Goal: Transaction & Acquisition: Purchase product/service

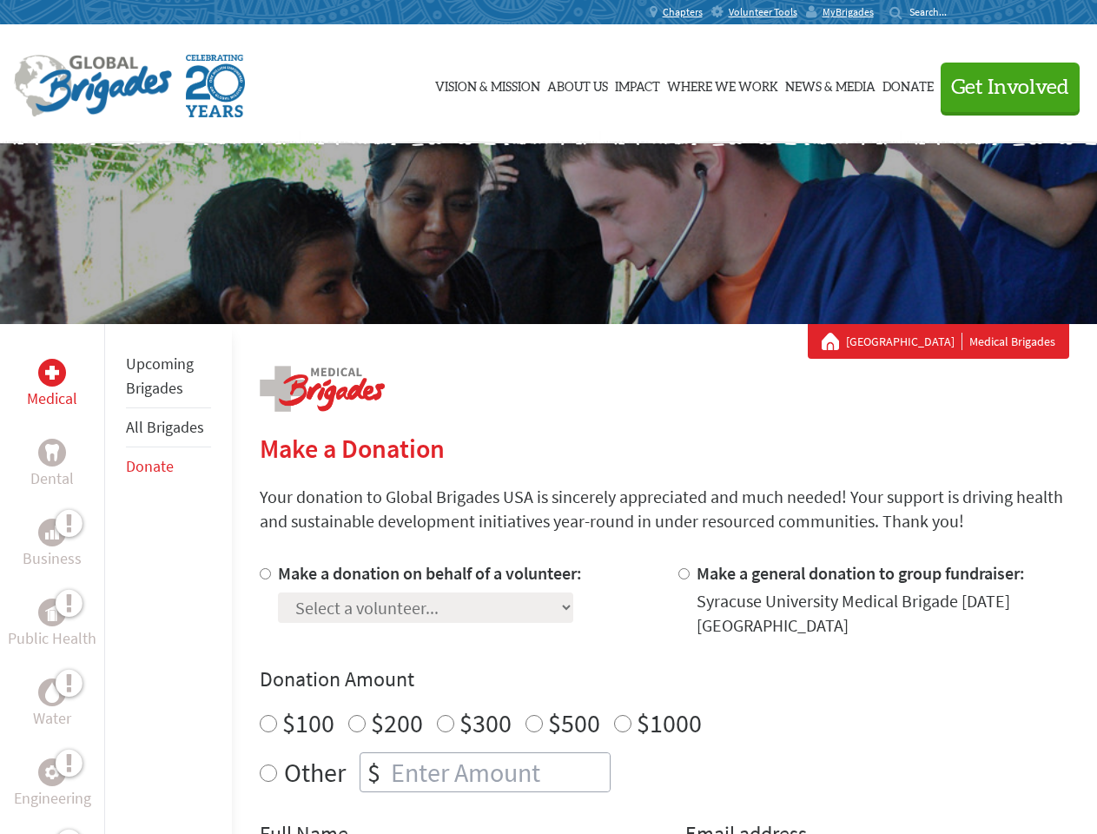
click at [959, 12] on div "Search for:" at bounding box center [923, 12] width 69 height 14
click at [1002, 87] on span "Get Involved" at bounding box center [1010, 87] width 118 height 21
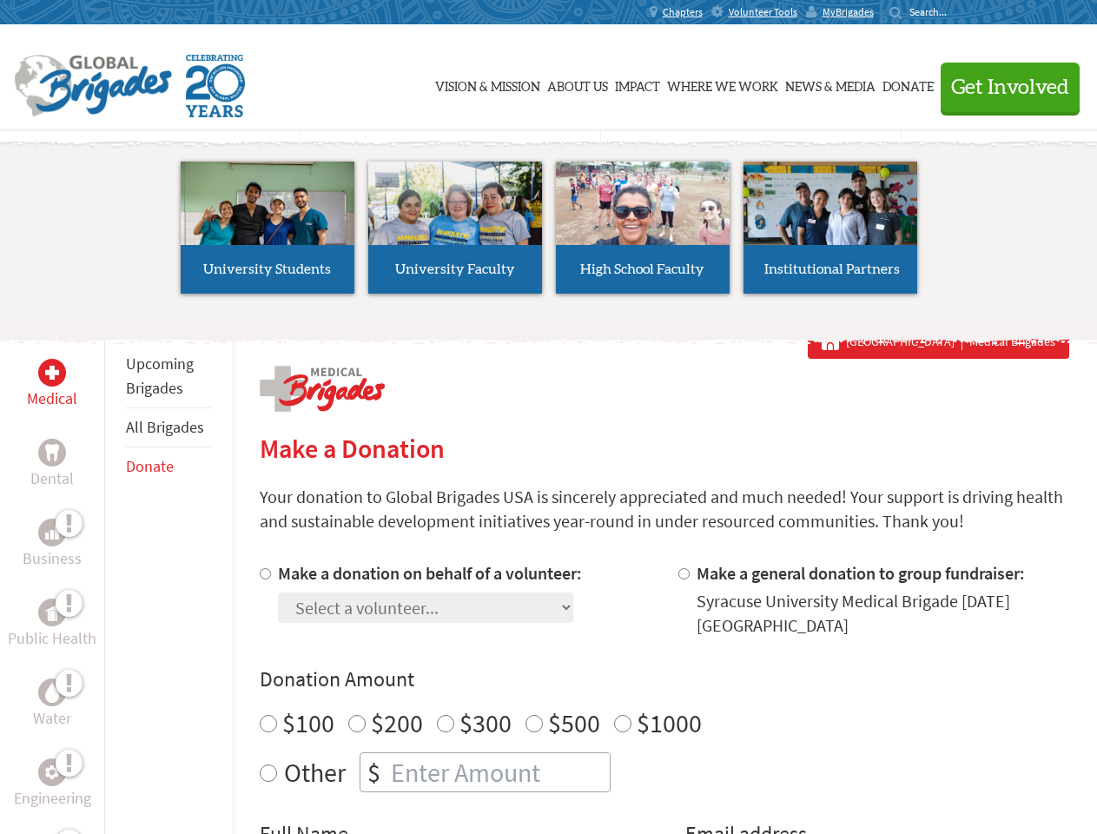
click at [549, 234] on li "High School Faculty" at bounding box center [643, 228] width 188 height 160
click at [115, 579] on div "Upcoming Brigades All Brigades Donate" at bounding box center [168, 741] width 128 height 834
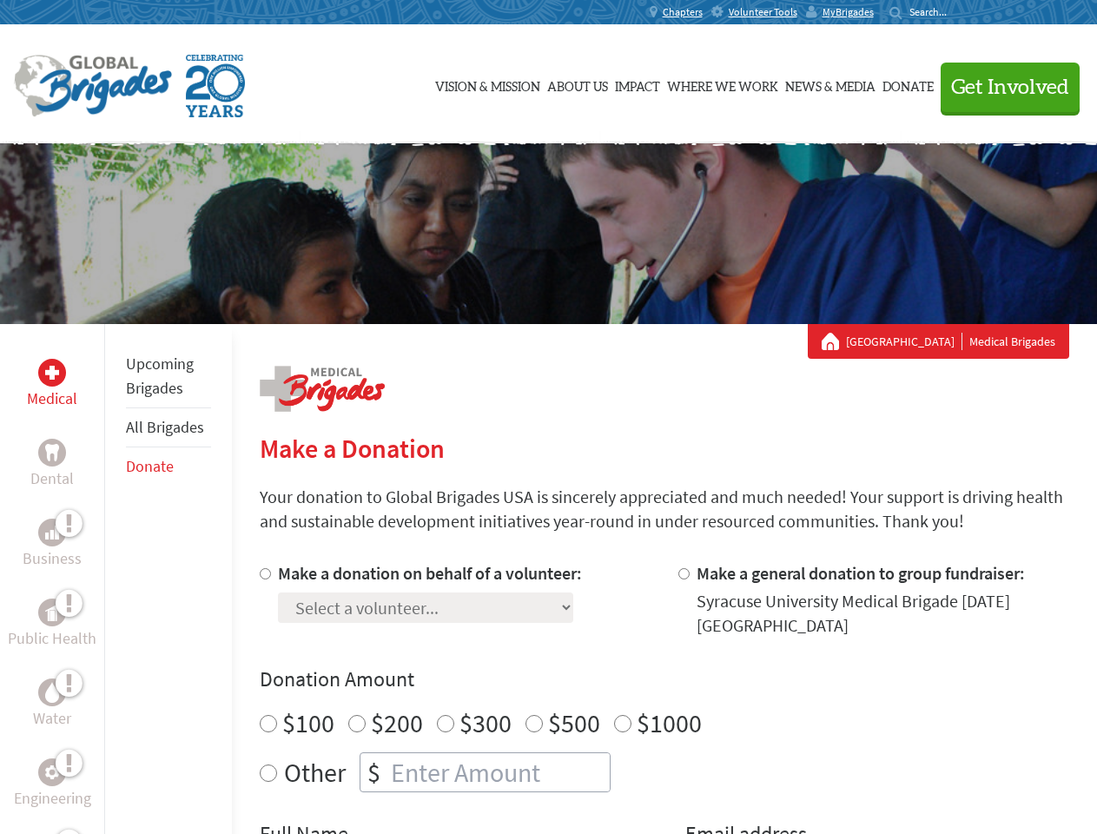
click at [664, 698] on div "Donation Amount $100 $200 $300 $500 $1000 Other $" at bounding box center [665, 728] width 810 height 127
click at [263, 573] on input "Make a donation on behalf of a volunteer:" at bounding box center [265, 573] width 11 height 11
radio input "true"
click at [683, 573] on input "Make a general donation to group fundraiser:" at bounding box center [683, 573] width 11 height 11
radio input "true"
